Goal: Transaction & Acquisition: Purchase product/service

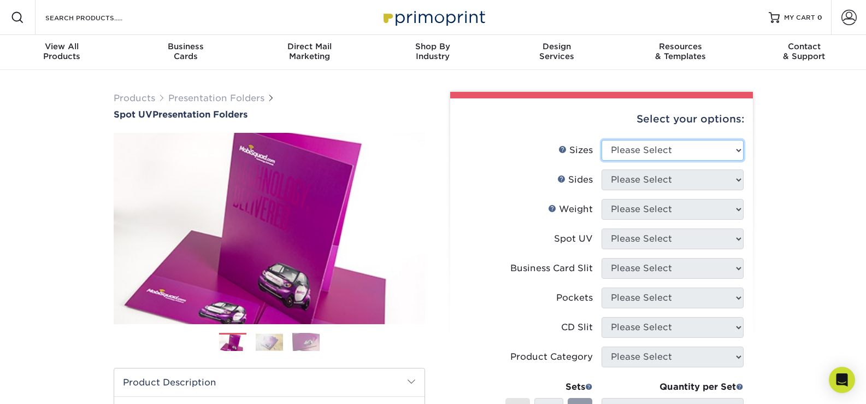
click at [641, 143] on select "Please Select 6" x 9" 9" x 12"" at bounding box center [673, 150] width 142 height 21
select select "9.00x12.00"
click at [602, 140] on select "Please Select 6" x 9" 9" x 12"" at bounding box center [673, 150] width 142 height 21
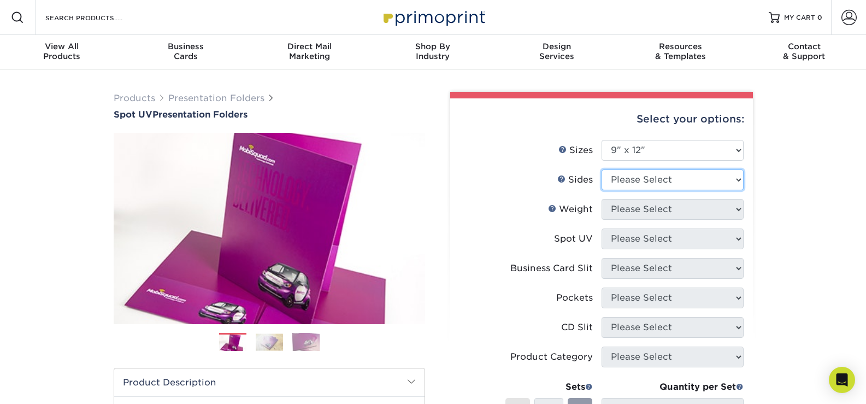
click at [636, 185] on select "Please Select Print Both Sides Print Front Only" at bounding box center [673, 179] width 142 height 21
select select "13abbda7-1d64-4f25-8bb2-c179b224825d"
click at [602, 169] on select "Please Select Print Both Sides Print Front Only" at bounding box center [673, 179] width 142 height 21
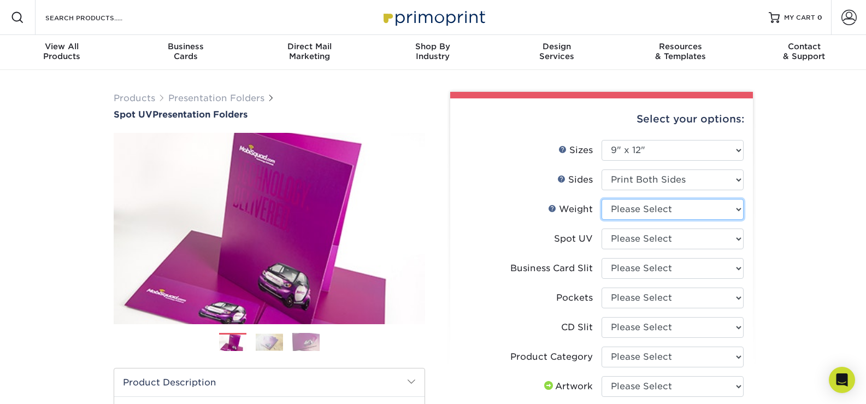
click at [641, 213] on select "Please Select 16PT" at bounding box center [673, 209] width 142 height 21
select select "16PT"
click at [602, 199] on select "Please Select 16PT" at bounding box center [673, 209] width 142 height 21
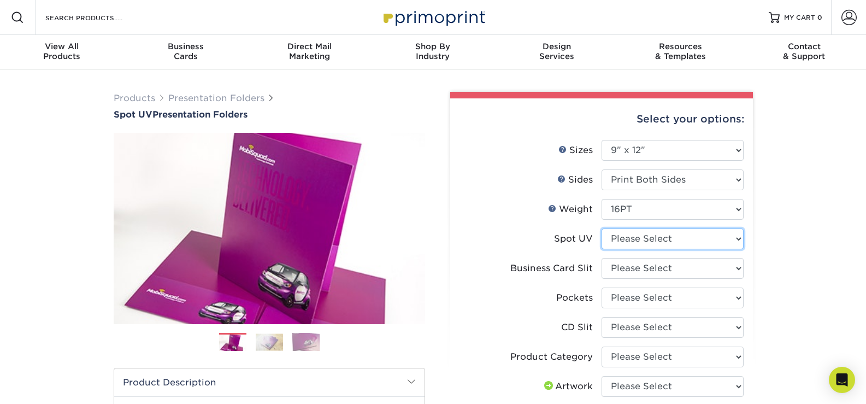
click at [641, 235] on select "Please Select Front Only" at bounding box center [673, 238] width 142 height 21
select select "1"
click at [602, 228] on select "Please Select Front Only" at bounding box center [673, 238] width 142 height 21
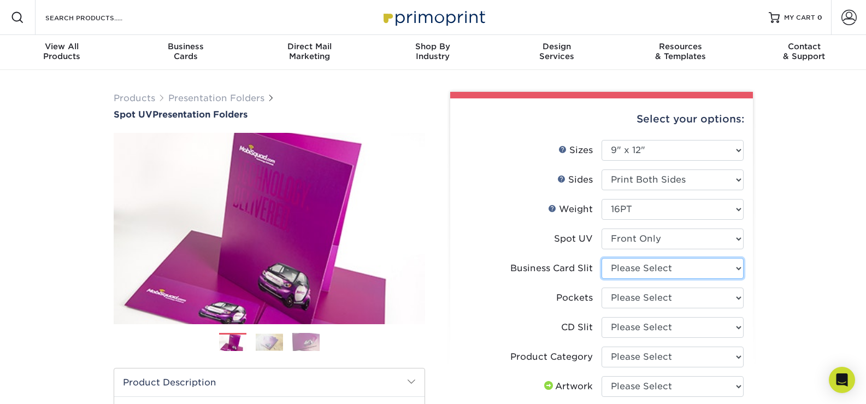
click at [632, 266] on select "Please Select No Business Card Slits On Both Pockets - Horizontal On Both Pocke…" at bounding box center [673, 268] width 142 height 21
click at [796, 251] on div "Products Presentation Folders Spot UV Presentation Folders Previous Next" at bounding box center [433, 384] width 866 height 629
click at [642, 267] on select "Please Select No Business Card Slits On Both Pockets - Horizontal On Both Pocke…" at bounding box center [673, 268] width 142 height 21
select select "7e99cc7c-ff09-4e60-a1f6-bcfcb05688a6"
click at [602, 258] on select "Please Select No Business Card Slits On Both Pockets - Horizontal On Both Pocke…" at bounding box center [673, 268] width 142 height 21
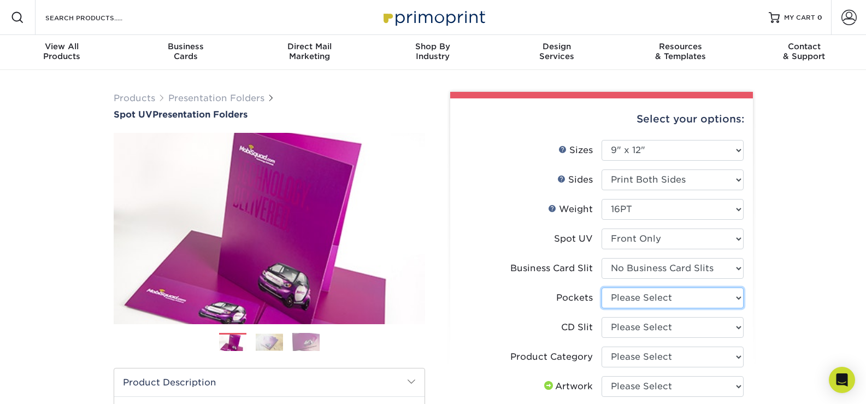
click at [644, 297] on select "Please Select 1 Pocket on the Left (Front) Side 1 Pocket on the Right (Back) Si…" at bounding box center [673, 298] width 142 height 21
select select "1ad7ca2c-6475-4b2c-b1c5-8edb2e819cbb"
click at [602, 288] on select "Please Select 1 Pocket on the Left (Front) Side 1 Pocket on the Right (Back) Si…" at bounding box center [673, 298] width 142 height 21
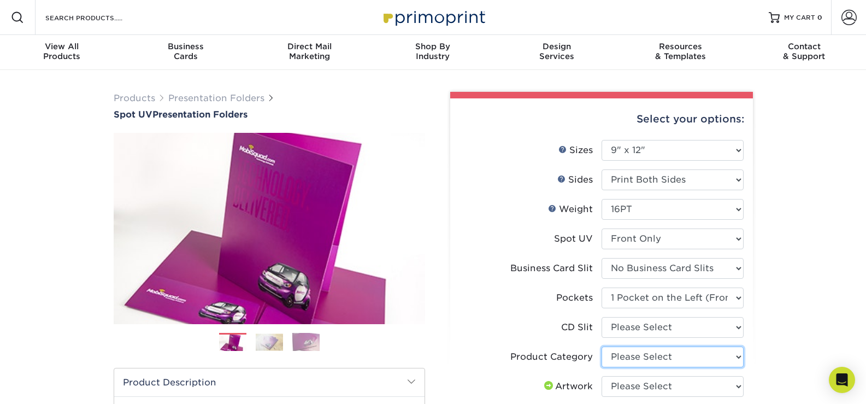
drag, startPoint x: 646, startPoint y: 349, endPoint x: 644, endPoint y: 355, distance: 5.9
click at [644, 353] on select "Please Select Presentation Folders" at bounding box center [673, 357] width 142 height 21
select select "57f7a581-ec4a-49d7-930d-eb044a1d12ac"
click at [602, 347] on select "Please Select Presentation Folders" at bounding box center [673, 357] width 142 height 21
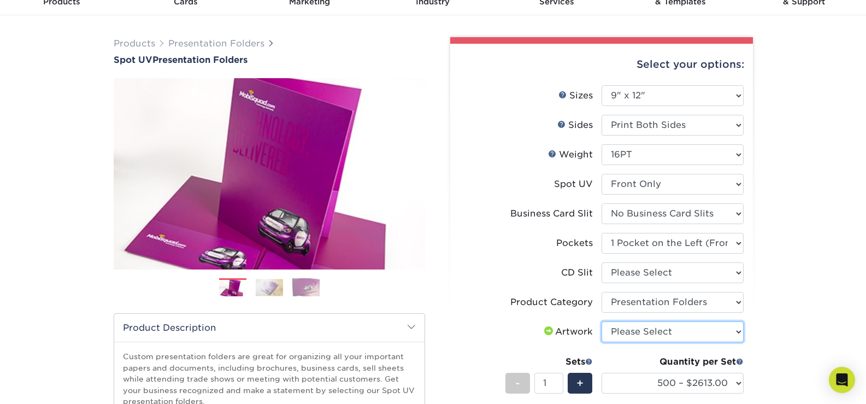
click at [638, 336] on select "Please Select I will upload files I need a design - $75" at bounding box center [673, 331] width 142 height 21
select select "upload"
click at [602, 321] on select "Please Select I will upload files I need a design - $75" at bounding box center [673, 331] width 142 height 21
